Goal: Transaction & Acquisition: Download file/media

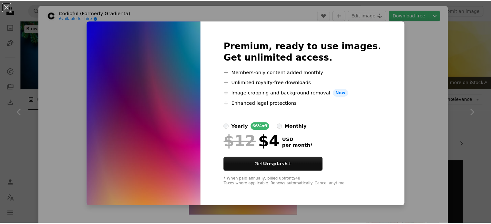
scroll to position [646, 0]
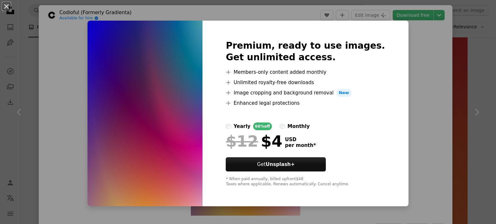
click at [443, 78] on div "An X shape Premium, ready to use images. Get unlimited access. A plus sign Memb…" at bounding box center [248, 112] width 496 height 224
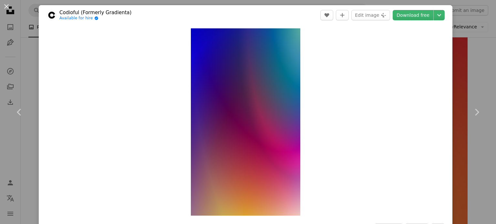
click at [33, 13] on div "An X shape Chevron left Chevron right Codioful (Formerly Gradienta) Available f…" at bounding box center [248, 112] width 496 height 224
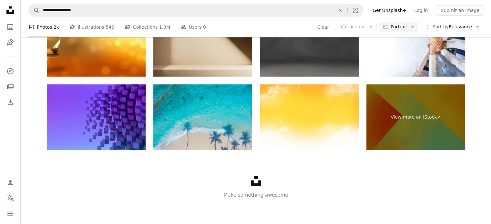
scroll to position [1588, 0]
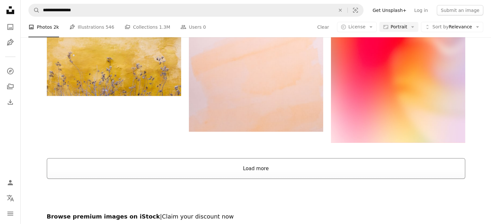
click at [263, 170] on button "Load more" at bounding box center [256, 169] width 419 height 21
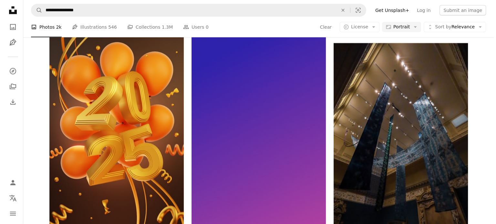
scroll to position [1803, 0]
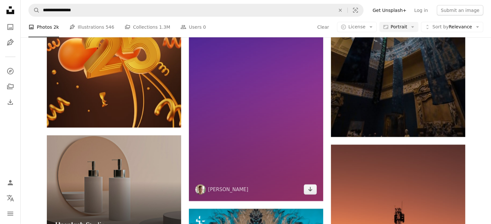
click at [268, 98] on img at bounding box center [256, 63] width 134 height 276
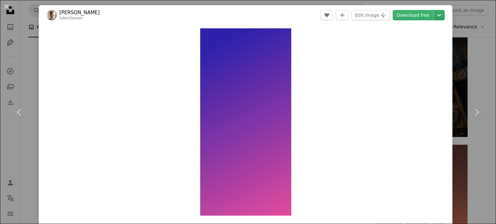
click at [434, 15] on icon "Chevron down" at bounding box center [439, 15] width 10 height 8
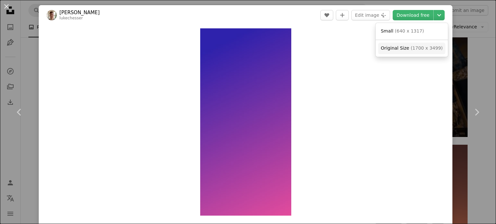
click at [417, 46] on span "( 1700 x 3499 )" at bounding box center [427, 48] width 32 height 5
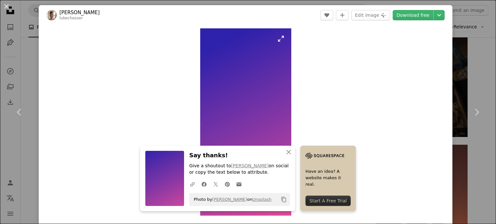
click at [281, 63] on img "Zoom in on this image" at bounding box center [245, 122] width 91 height 188
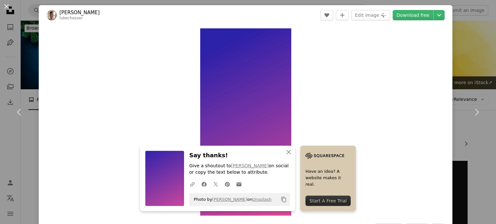
click at [30, 10] on div "An X shape Chevron left Chevron right [PERSON_NAME] lukechesser A heart A plus …" at bounding box center [248, 112] width 496 height 224
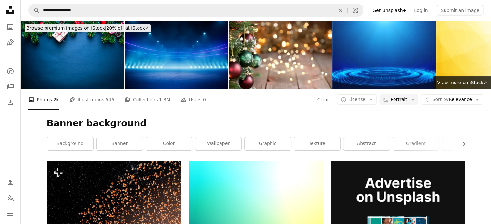
scroll to position [4603, 0]
